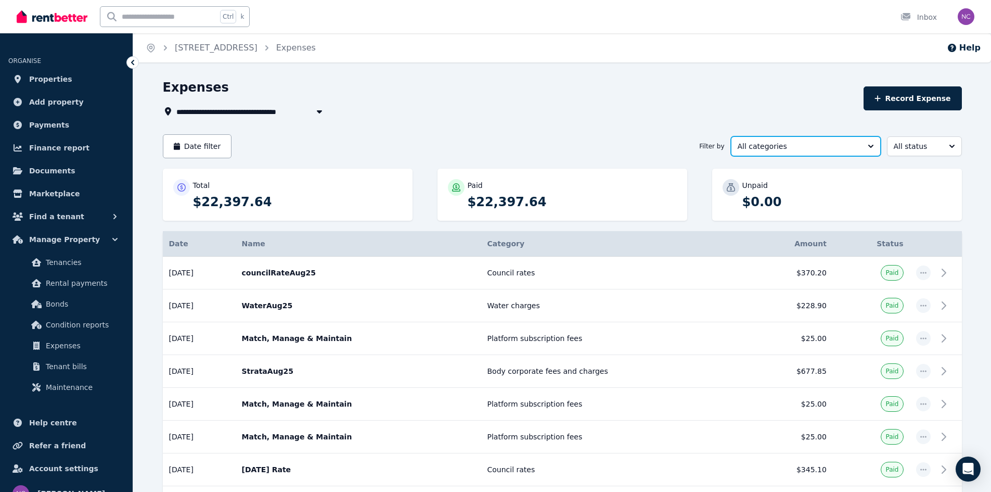
click at [870, 146] on button "All categories" at bounding box center [806, 146] width 150 height 20
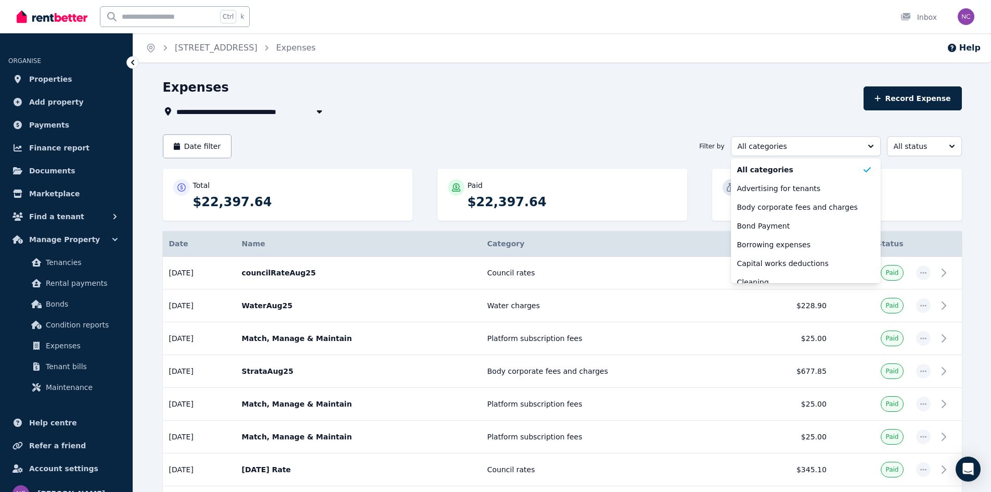
click at [62, 80] on span "Properties" at bounding box center [50, 79] width 43 height 12
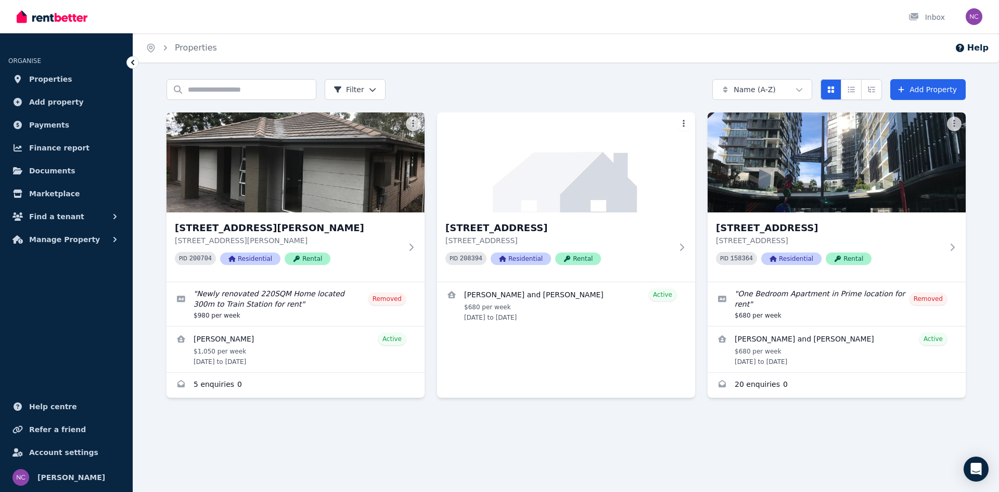
click at [772, 229] on h3 "[STREET_ADDRESS]" at bounding box center [829, 228] width 227 height 15
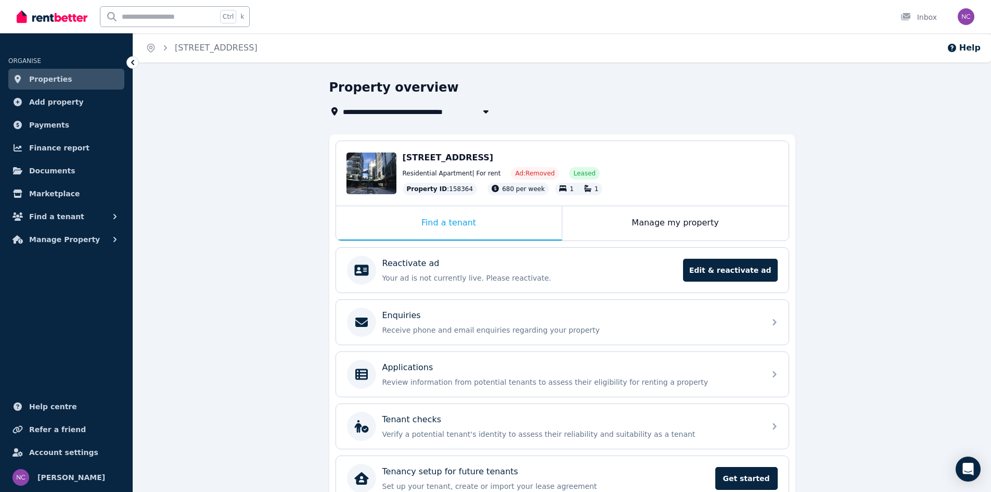
click at [680, 223] on div "Manage my property" at bounding box center [675, 223] width 226 height 34
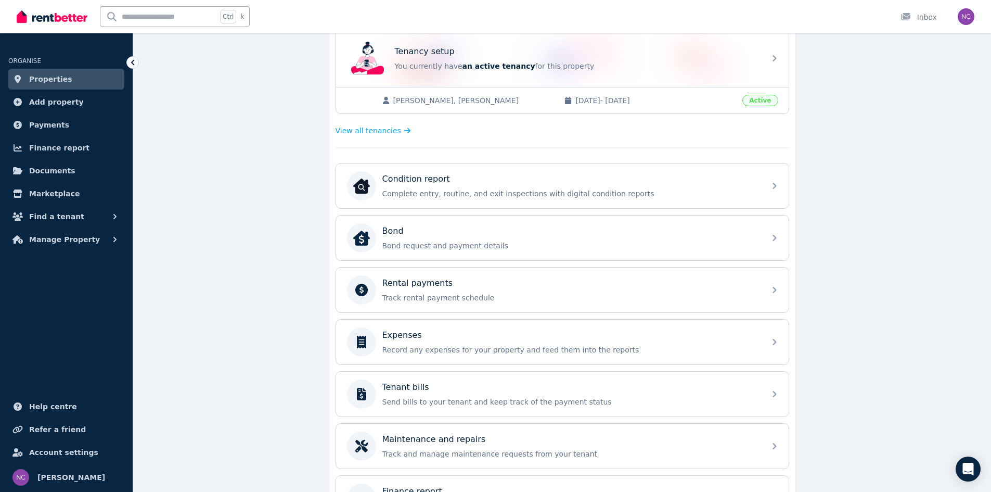
scroll to position [260, 0]
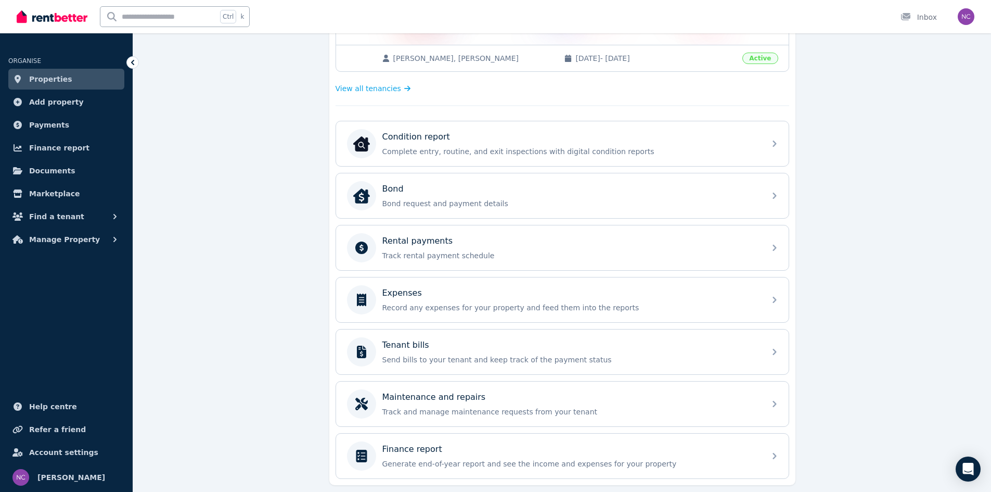
click at [765, 346] on div "Tenant bills Send bills to your tenant and keep track of the payment status" at bounding box center [562, 351] width 453 height 45
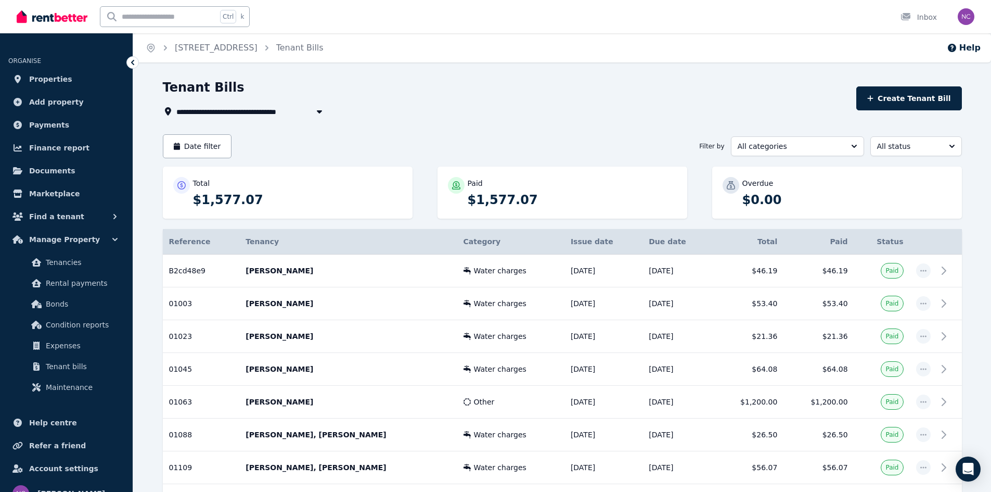
click at [188, 148] on button "Date filter" at bounding box center [197, 146] width 69 height 24
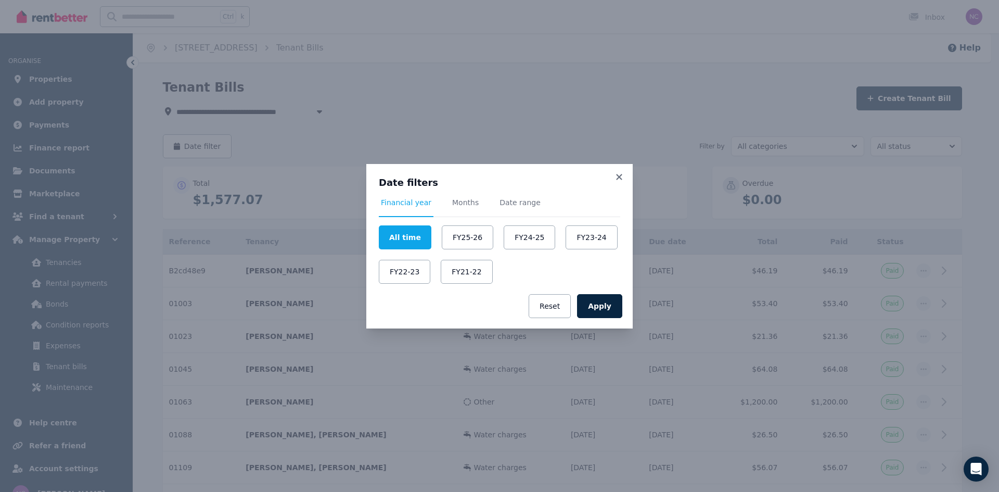
click at [453, 236] on button "FY25-26" at bounding box center [468, 237] width 52 height 24
click at [597, 304] on button "Apply" at bounding box center [599, 306] width 45 height 24
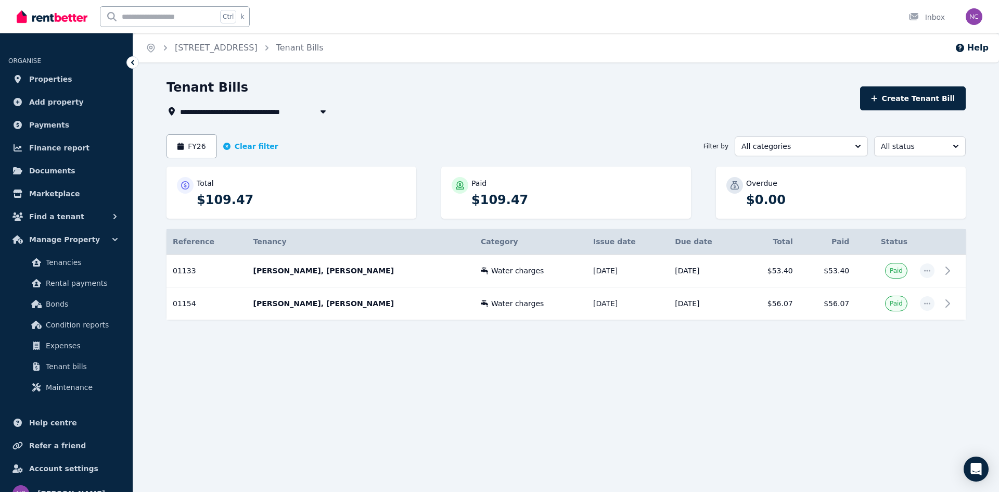
click at [952, 271] on icon at bounding box center [947, 270] width 12 height 12
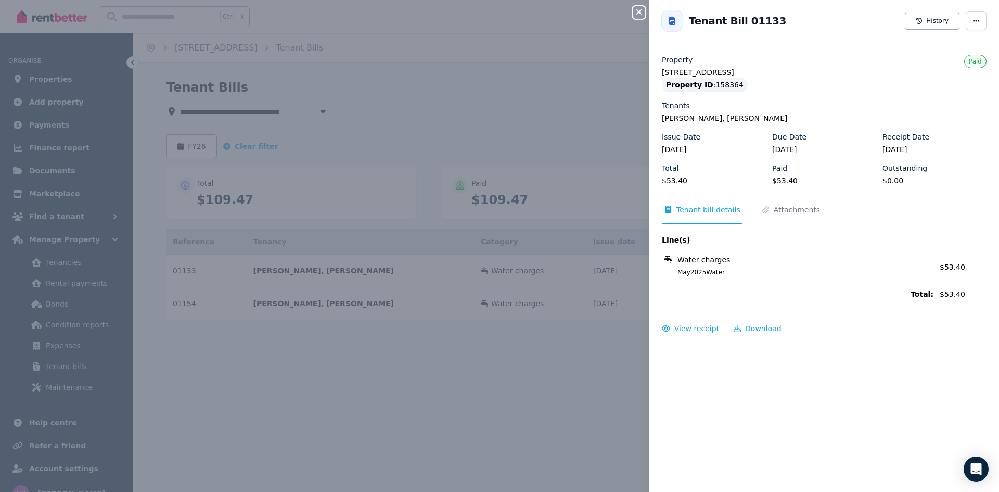
click at [509, 95] on div "Close panel Back to Tenant Bill 01133 History Property [STREET_ADDRESS] Propert…" at bounding box center [499, 246] width 999 height 492
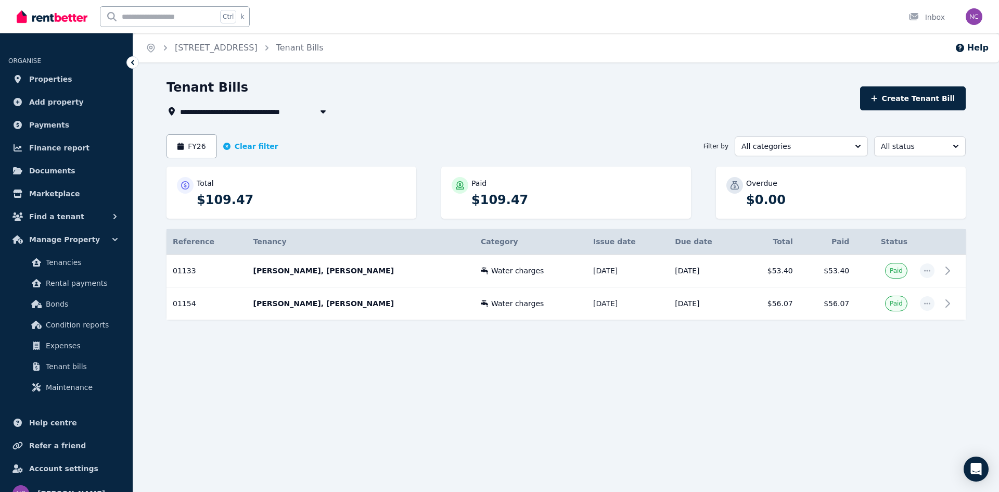
click at [951, 303] on icon at bounding box center [947, 303] width 12 height 12
